Goal: Task Accomplishment & Management: Manage account settings

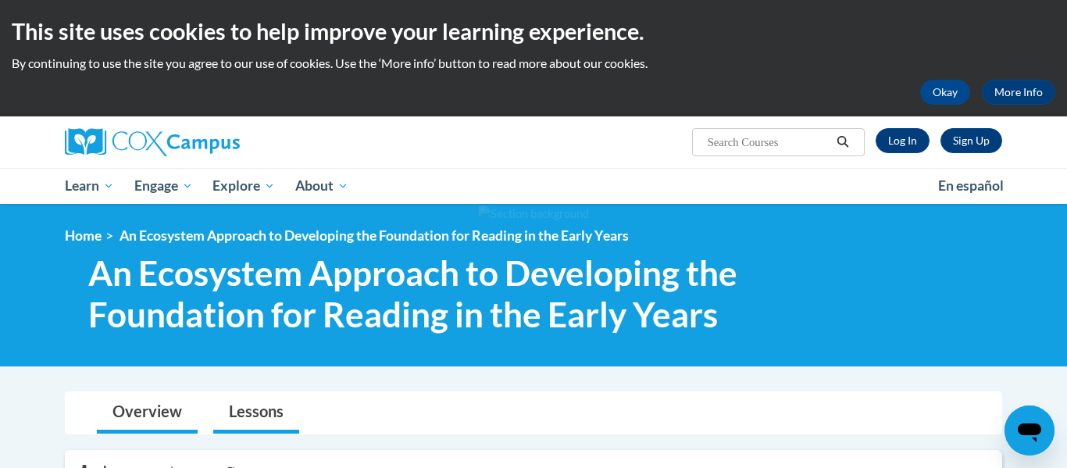
scroll to position [8, 0]
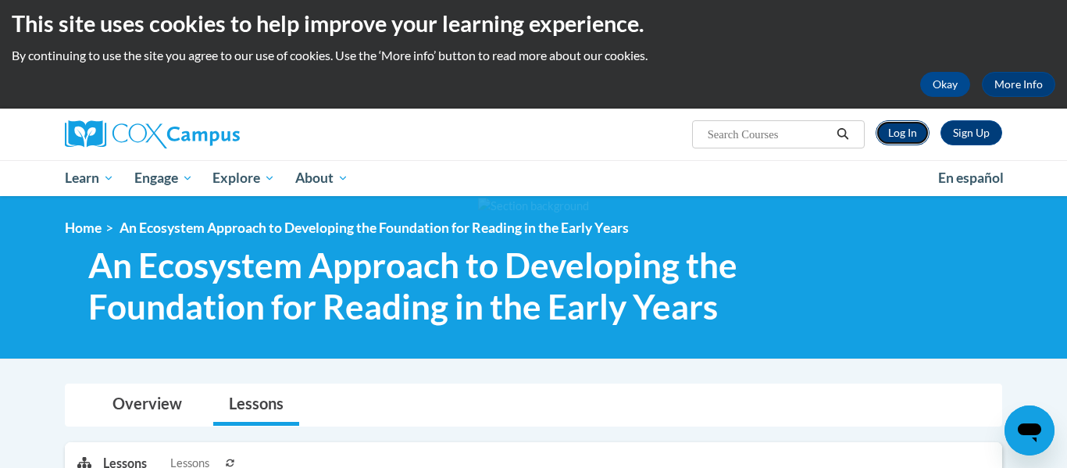
click at [908, 137] on link "Log In" at bounding box center [903, 132] width 54 height 25
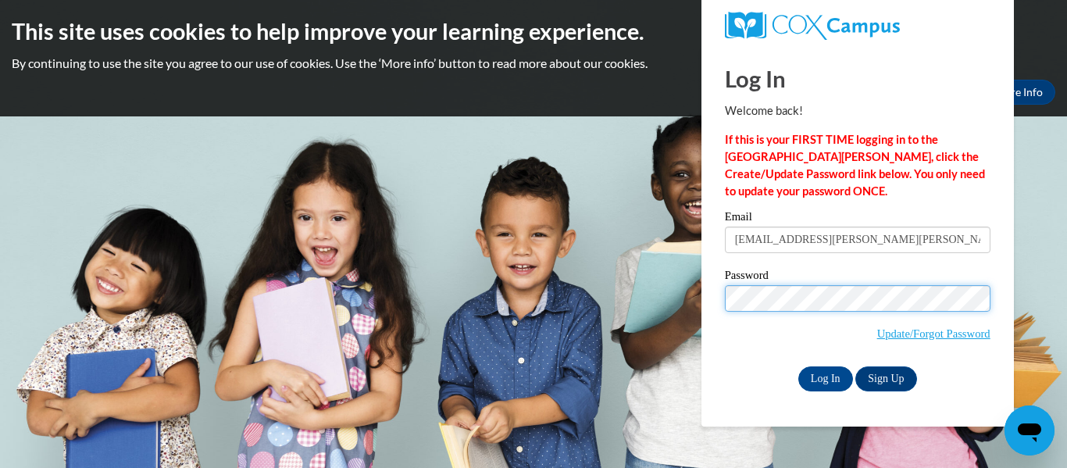
click at [798, 366] on input "Log In" at bounding box center [825, 378] width 55 height 25
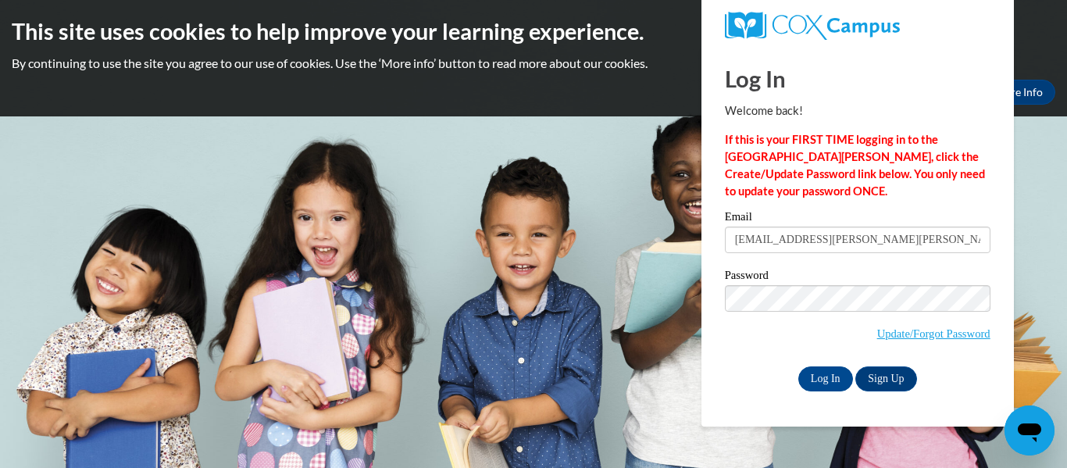
click at [808, 390] on div "Log In Welcome back! If this is your FIRST TIME logging in to the NEW Cox Campu…" at bounding box center [858, 237] width 336 height 380
click at [815, 380] on input "Log In" at bounding box center [825, 378] width 55 height 25
